Goal: Find specific page/section: Find specific page/section

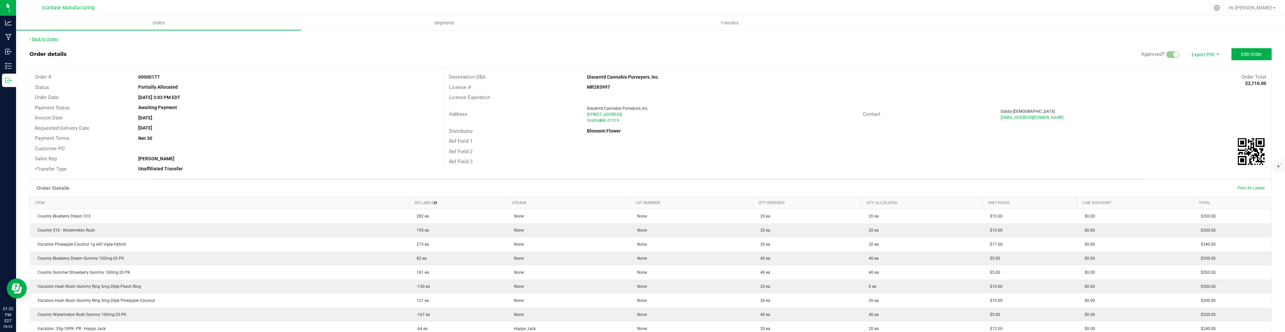
click at [47, 38] on link "Back to Orders" at bounding box center [43, 39] width 29 height 5
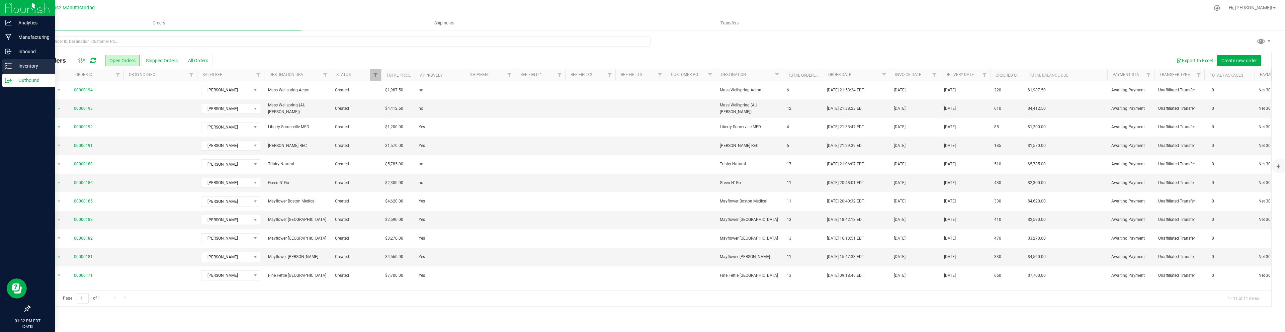
click at [23, 69] on p "Inventory" at bounding box center [32, 66] width 40 height 8
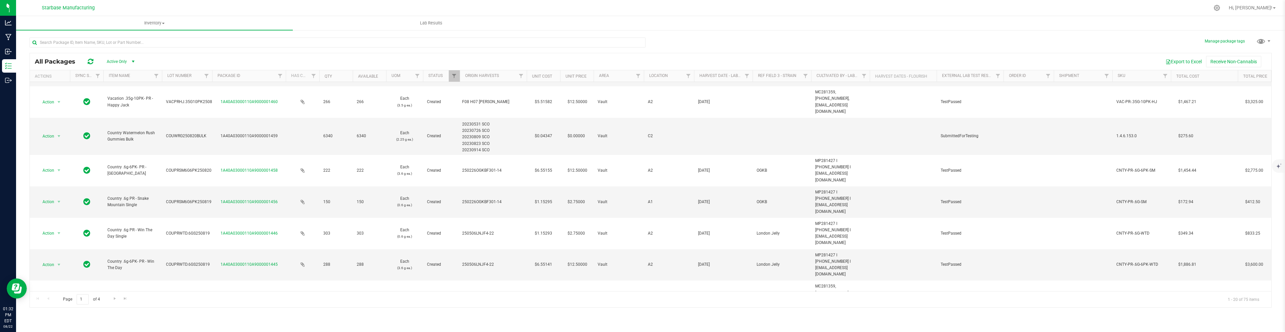
scroll to position [266, 0]
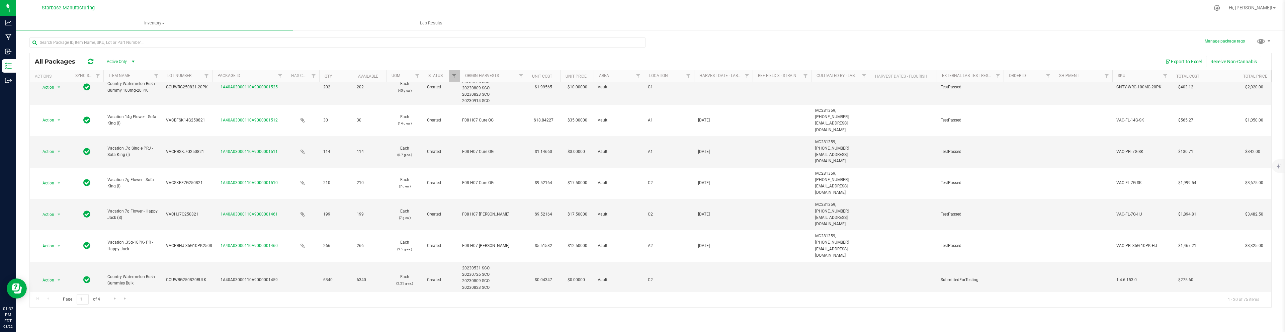
scroll to position [121, 0]
